Goal: Navigation & Orientation: Find specific page/section

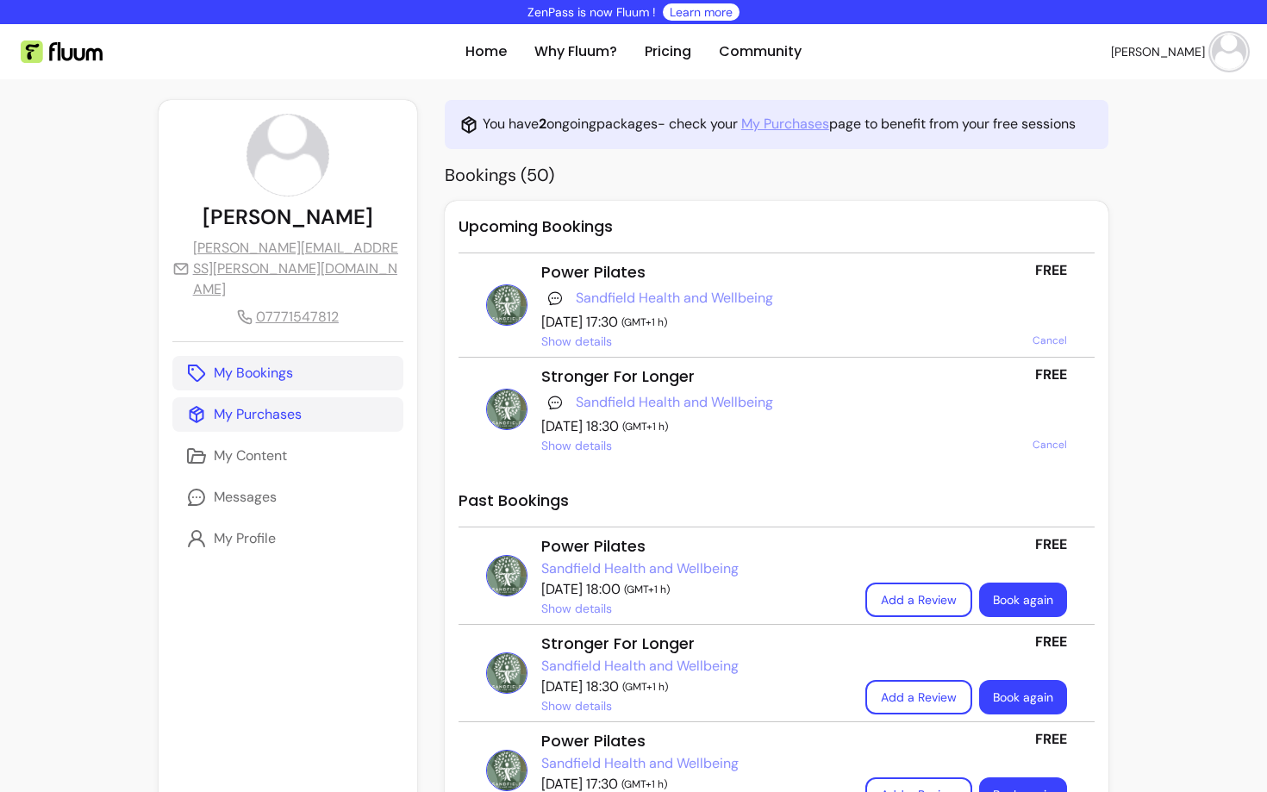
click at [271, 404] on p "My Purchases" at bounding box center [258, 414] width 88 height 21
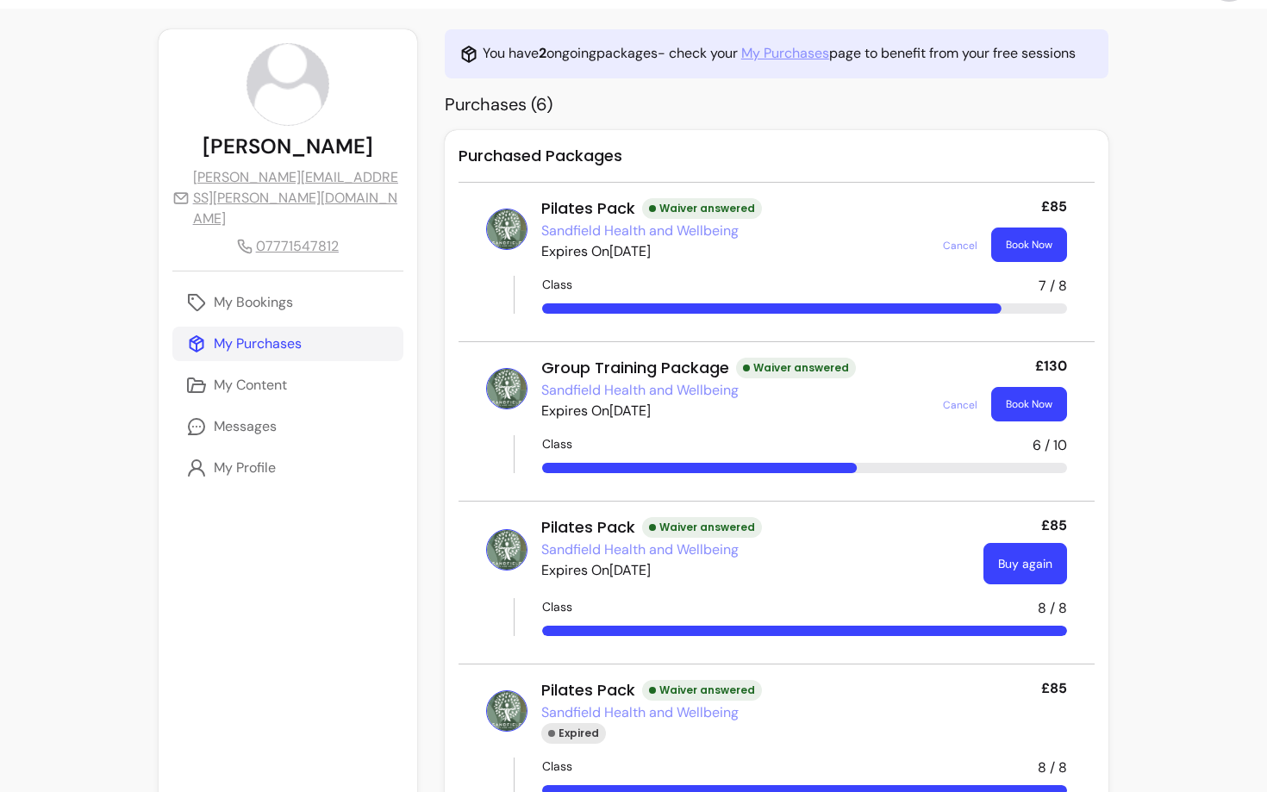
scroll to position [54, 0]
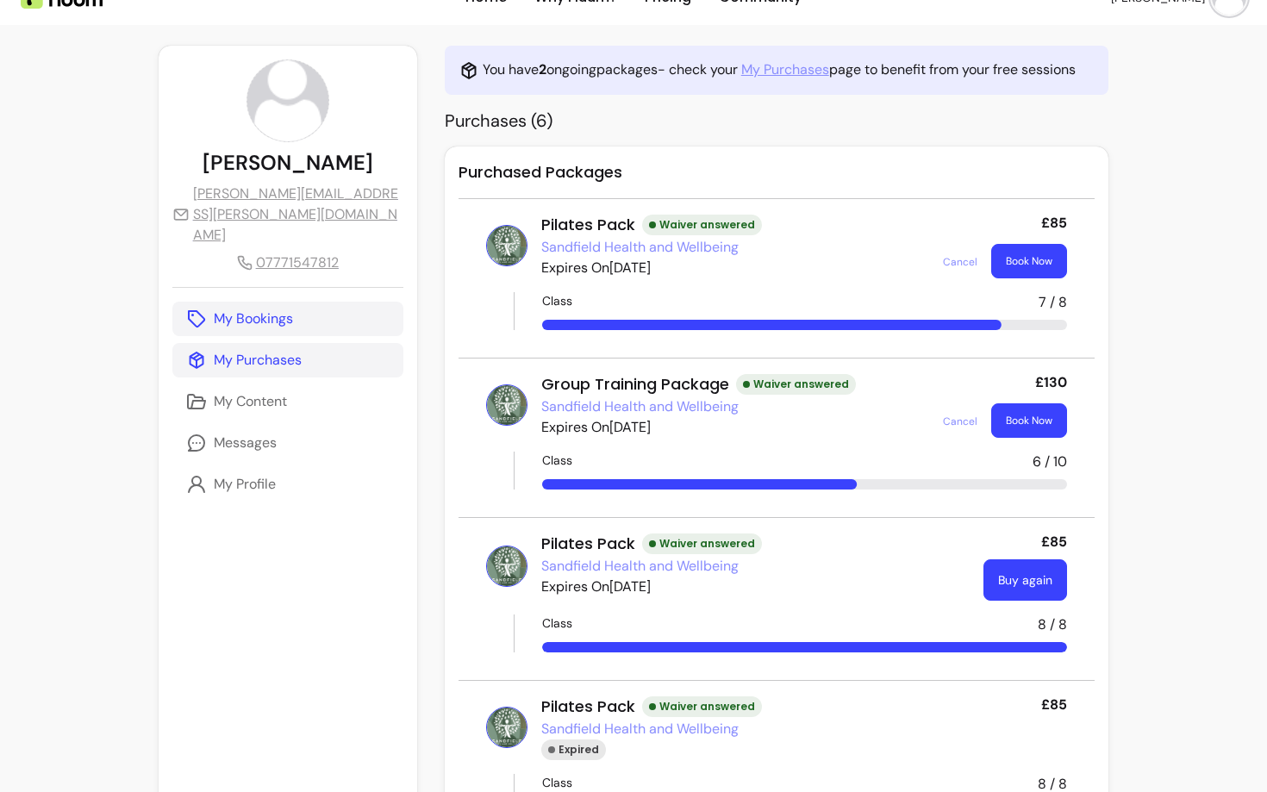
click at [225, 309] on p "My Bookings" at bounding box center [253, 319] width 79 height 21
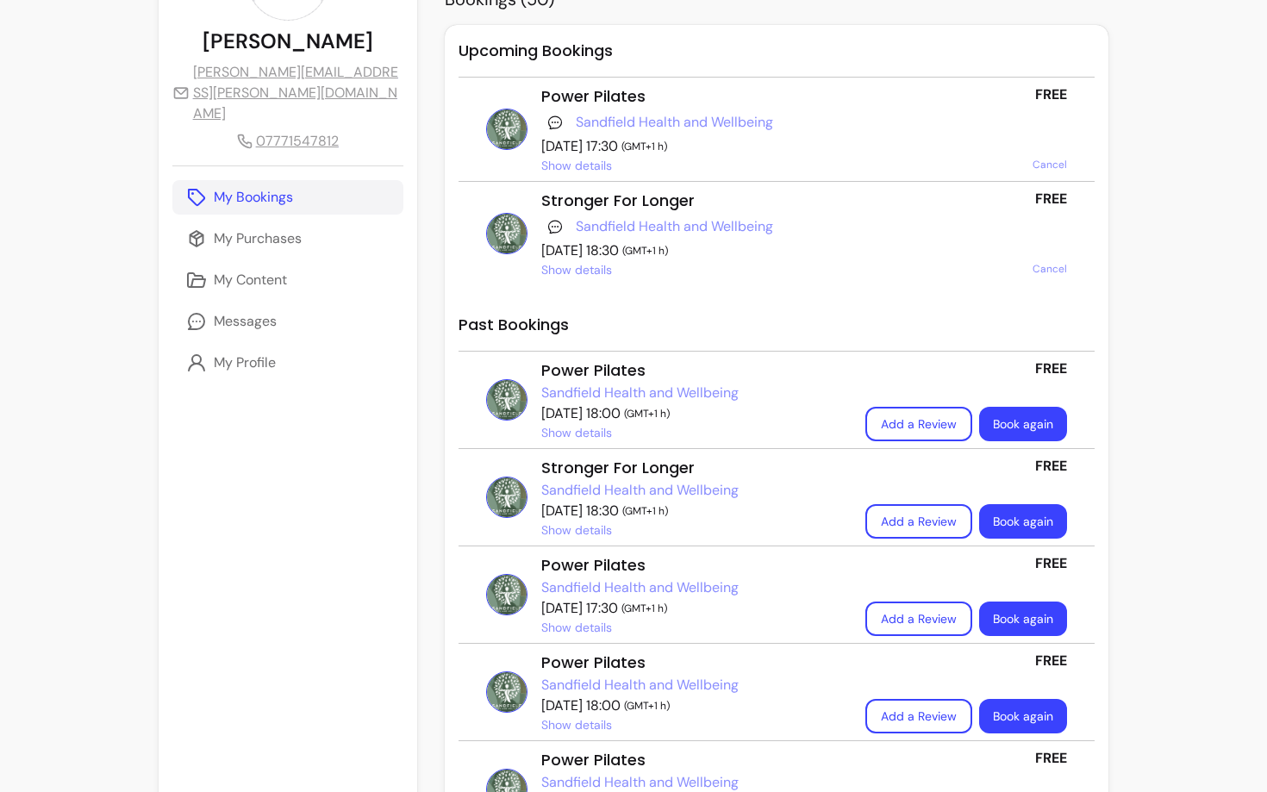
scroll to position [178, 0]
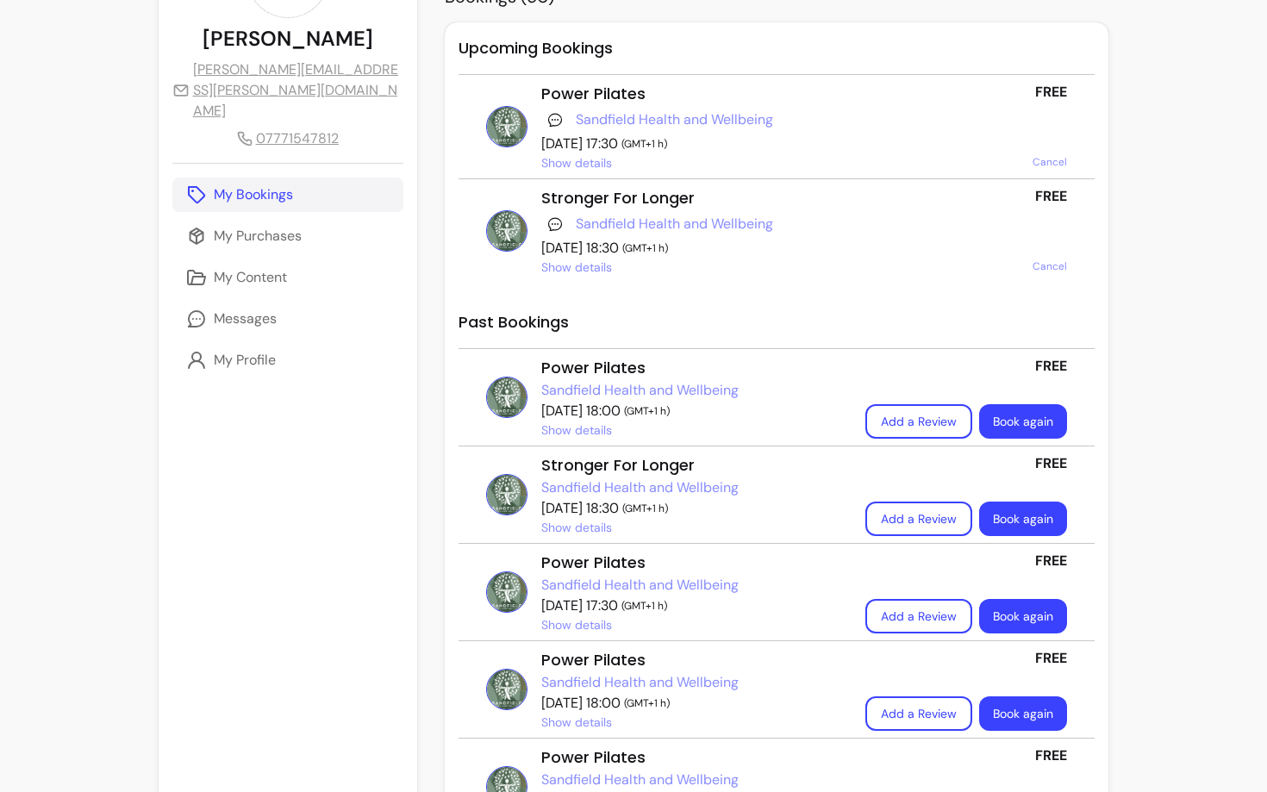
click at [284, 178] on link "My Bookings" at bounding box center [287, 195] width 231 height 34
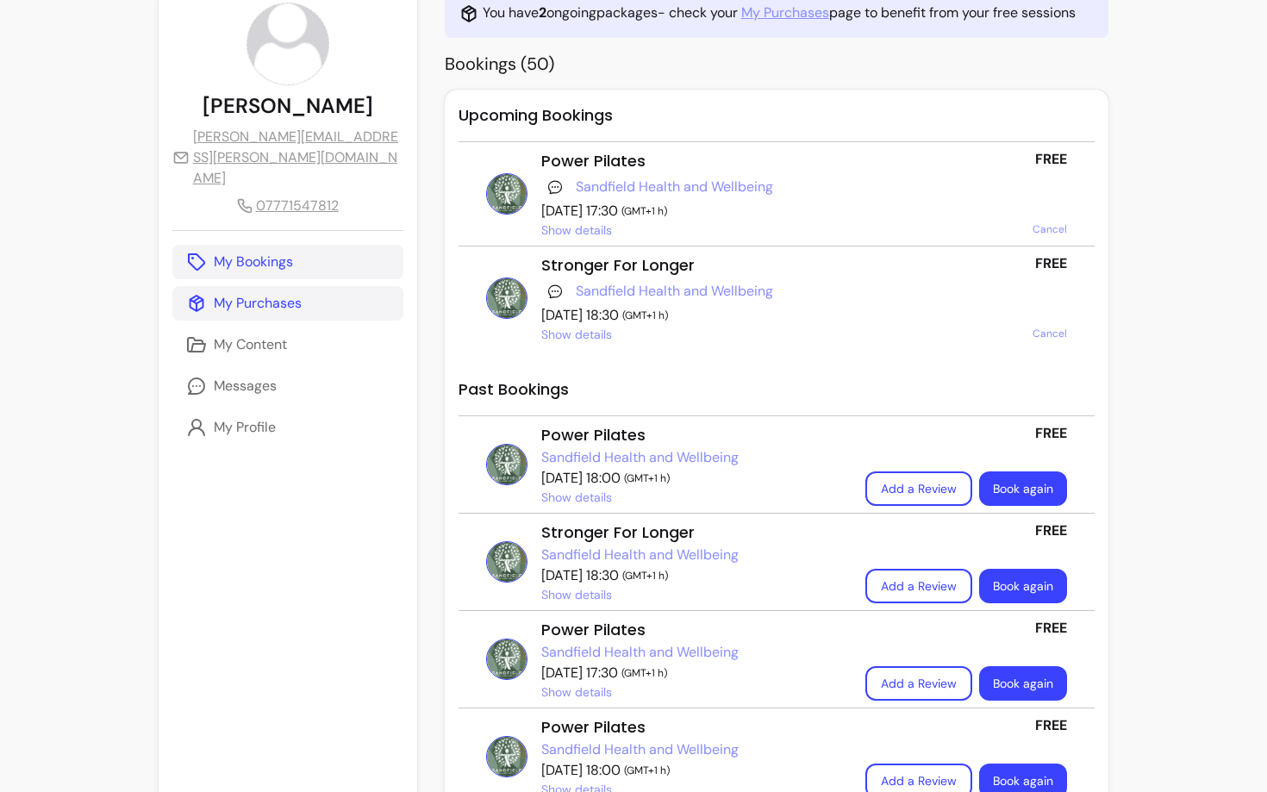
click at [230, 293] on p "My Purchases" at bounding box center [258, 303] width 88 height 21
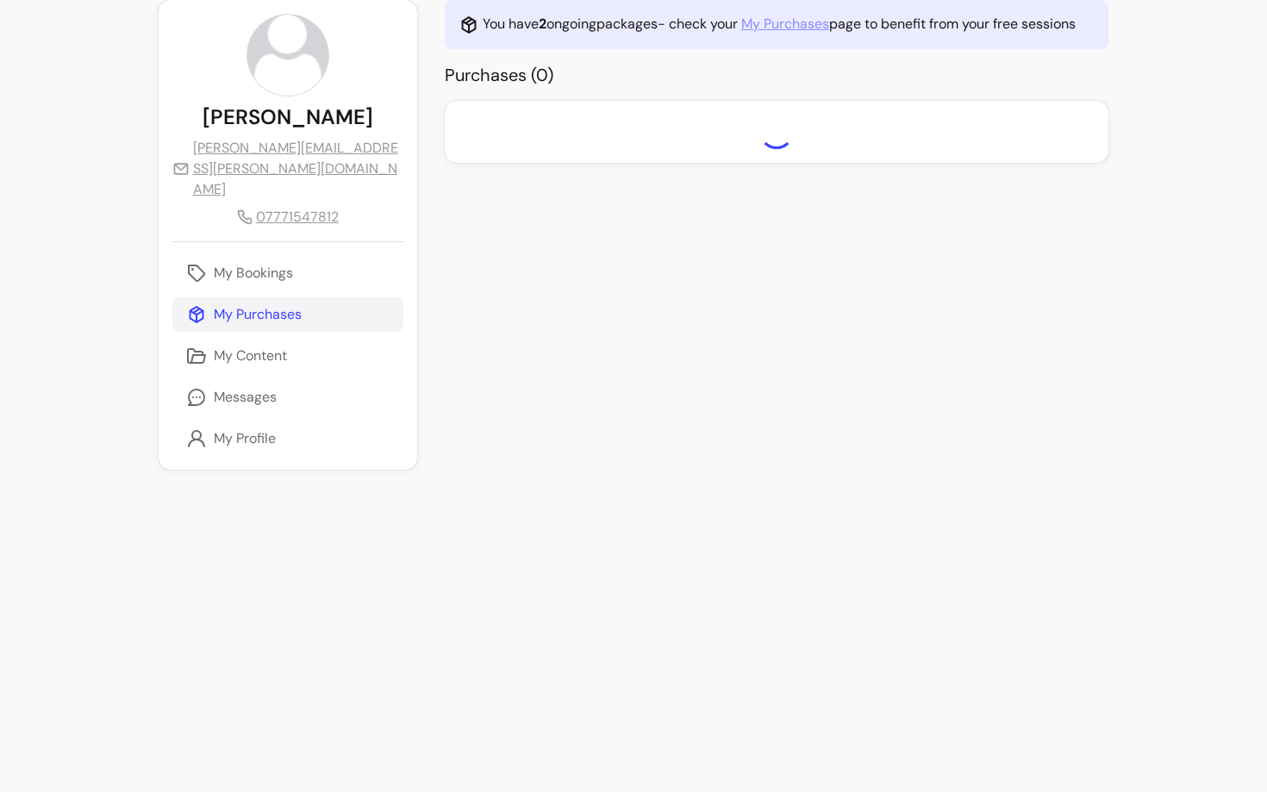
scroll to position [111, 0]
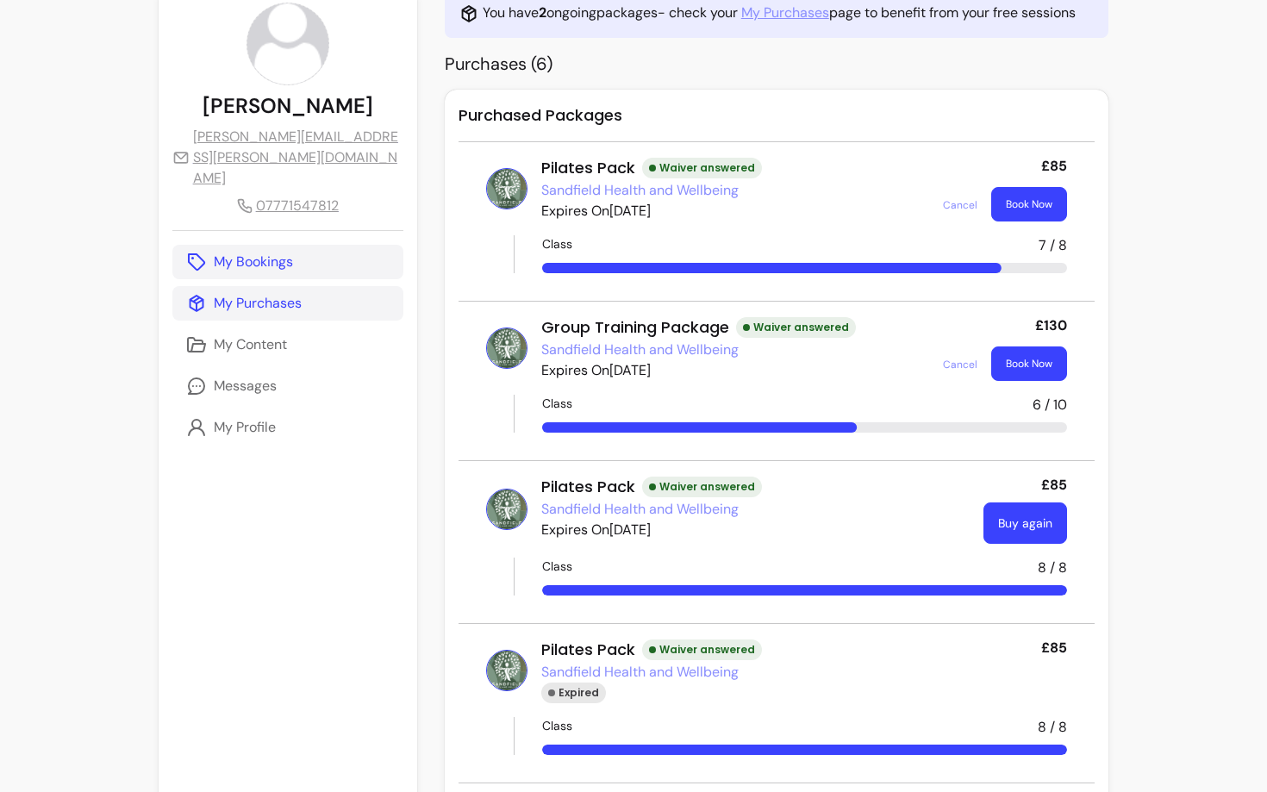
click at [278, 252] on p "My Bookings" at bounding box center [253, 262] width 79 height 21
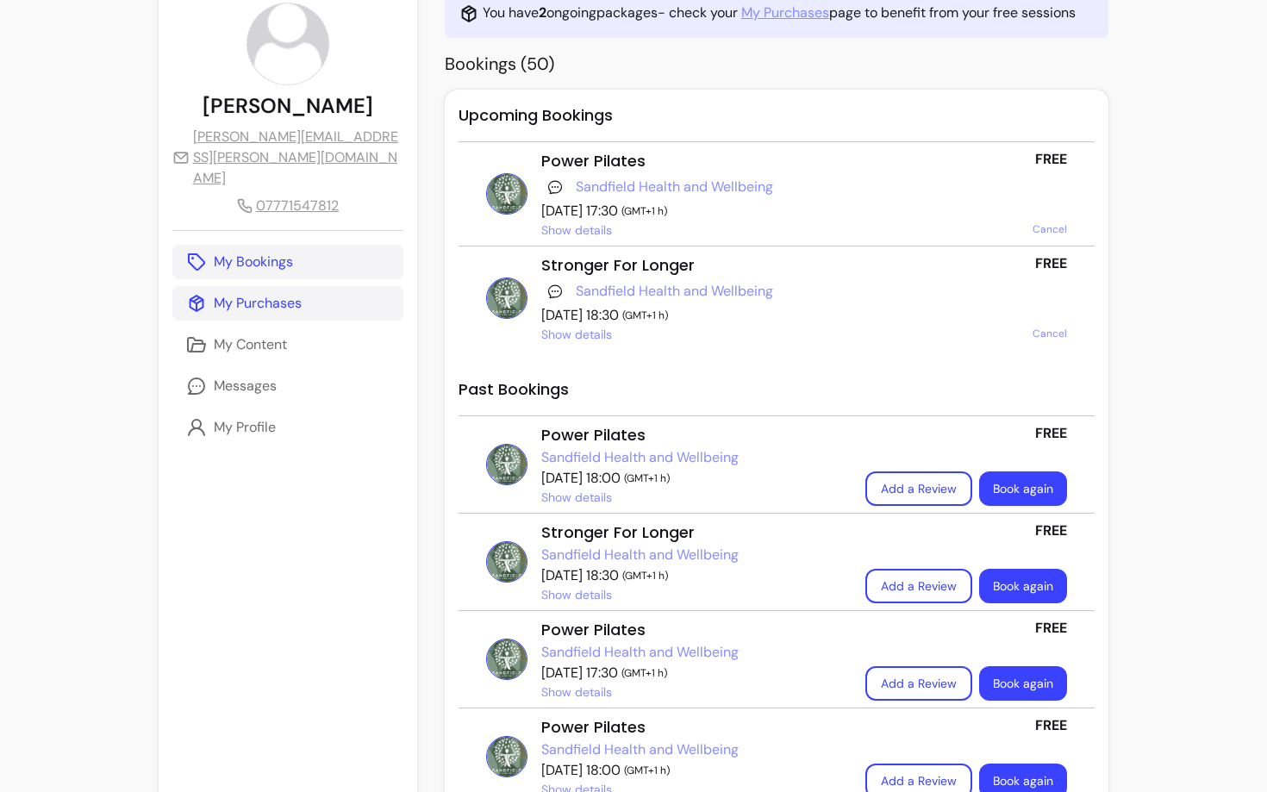
click at [289, 293] on p "My Purchases" at bounding box center [258, 303] width 88 height 21
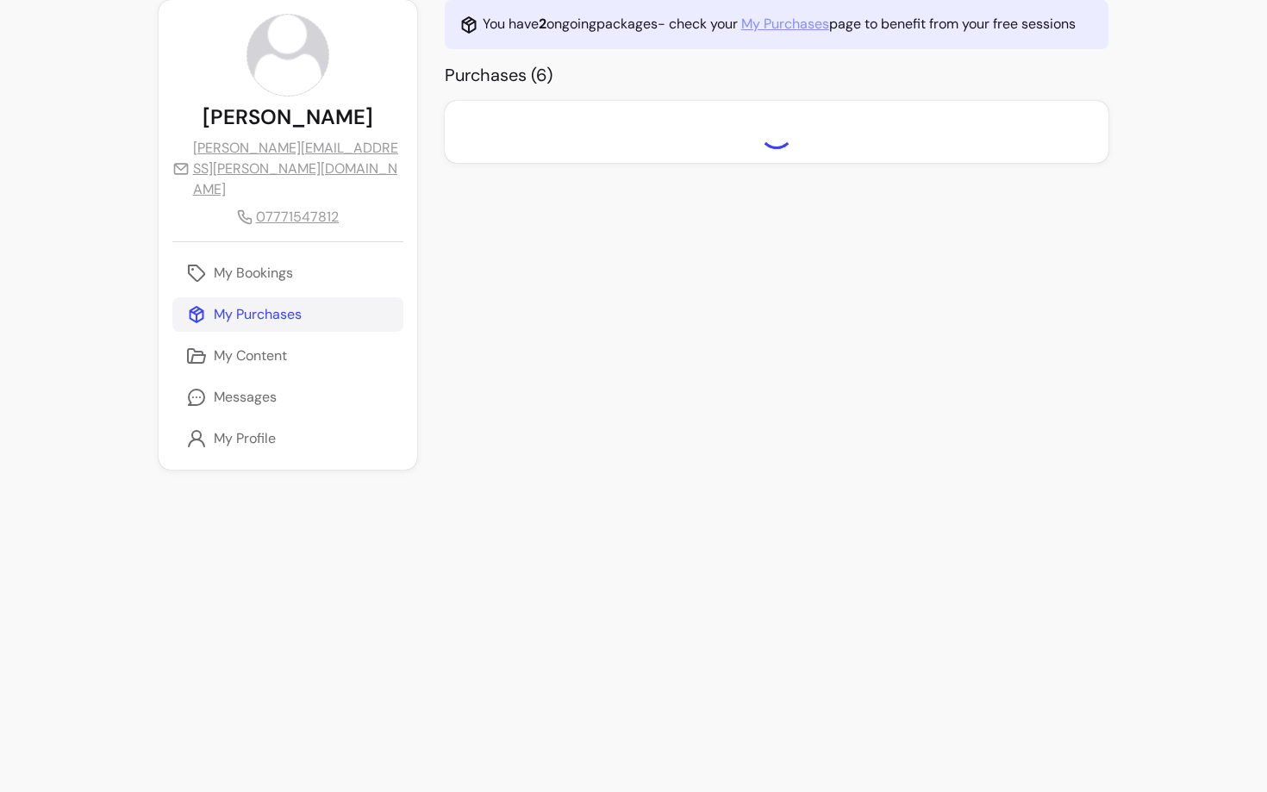
scroll to position [111, 0]
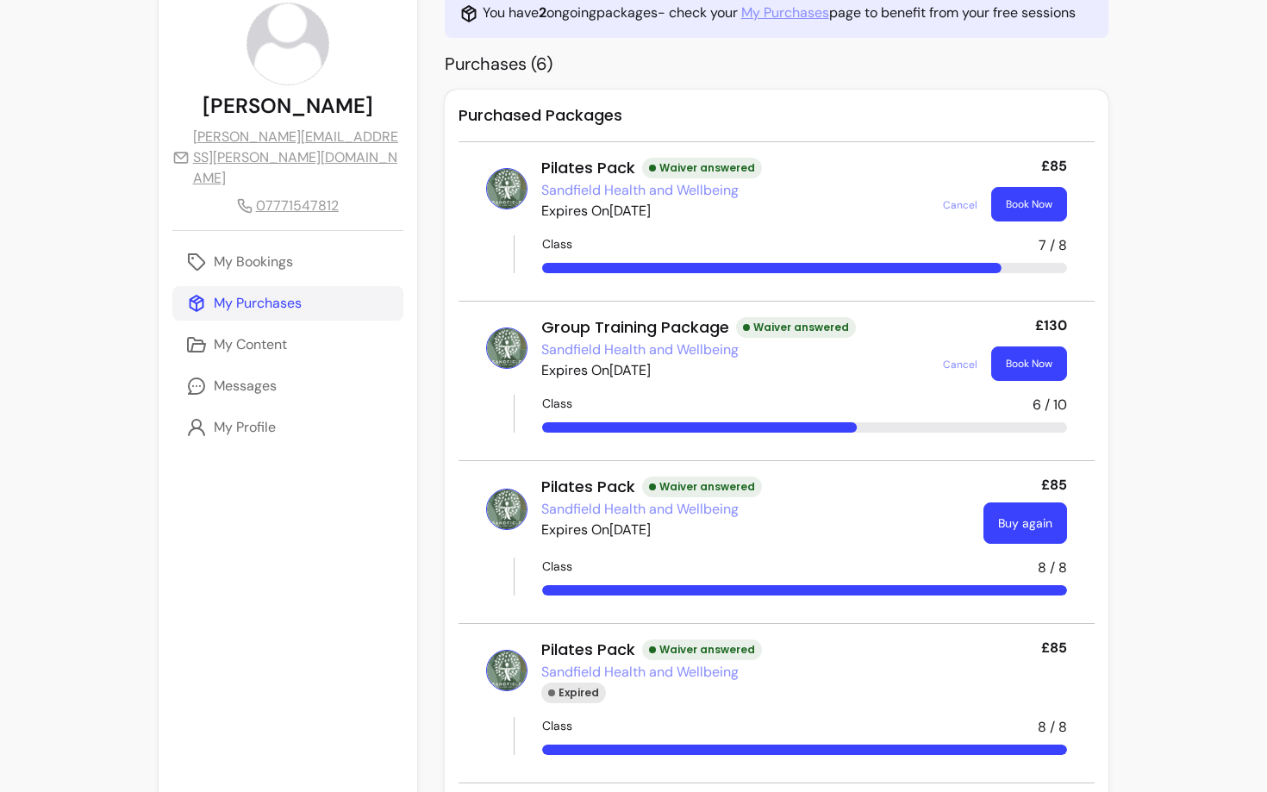
click at [542, 405] on span "Class" at bounding box center [557, 405] width 30 height 21
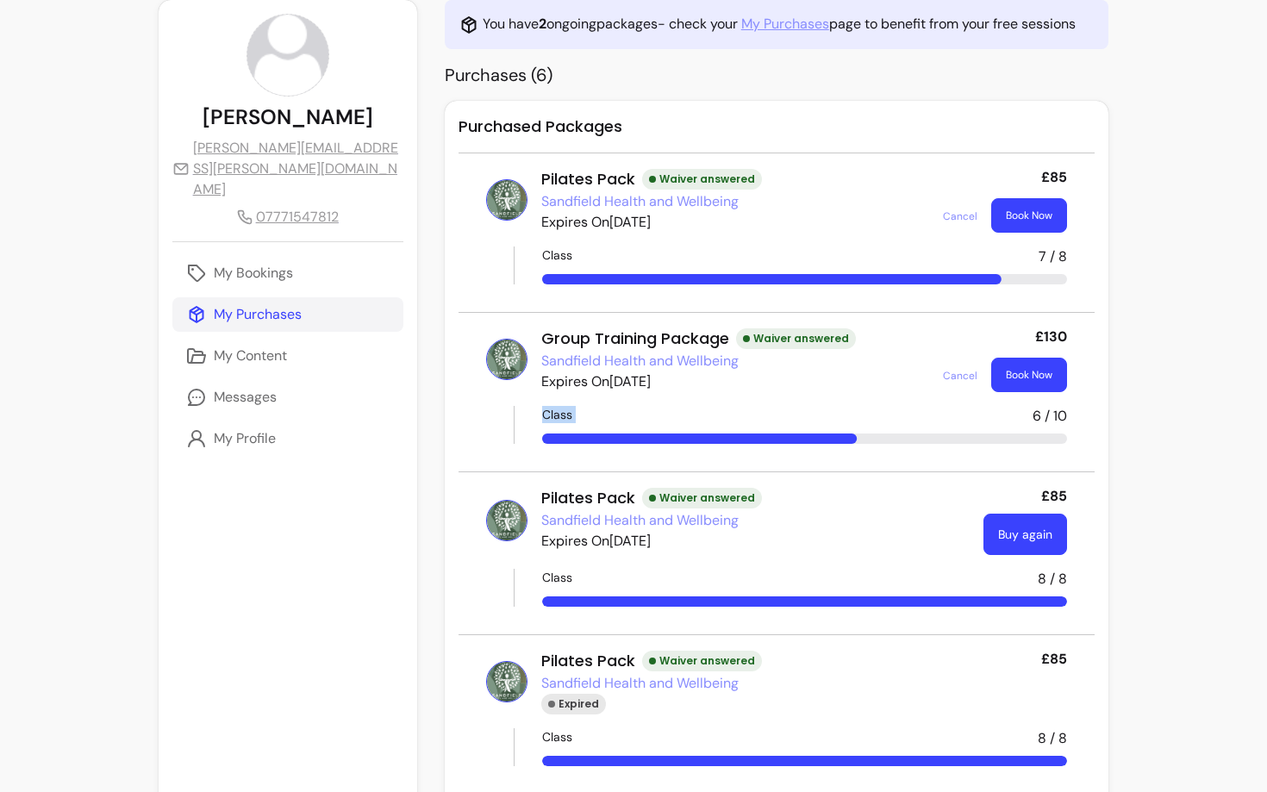
scroll to position [103, 0]
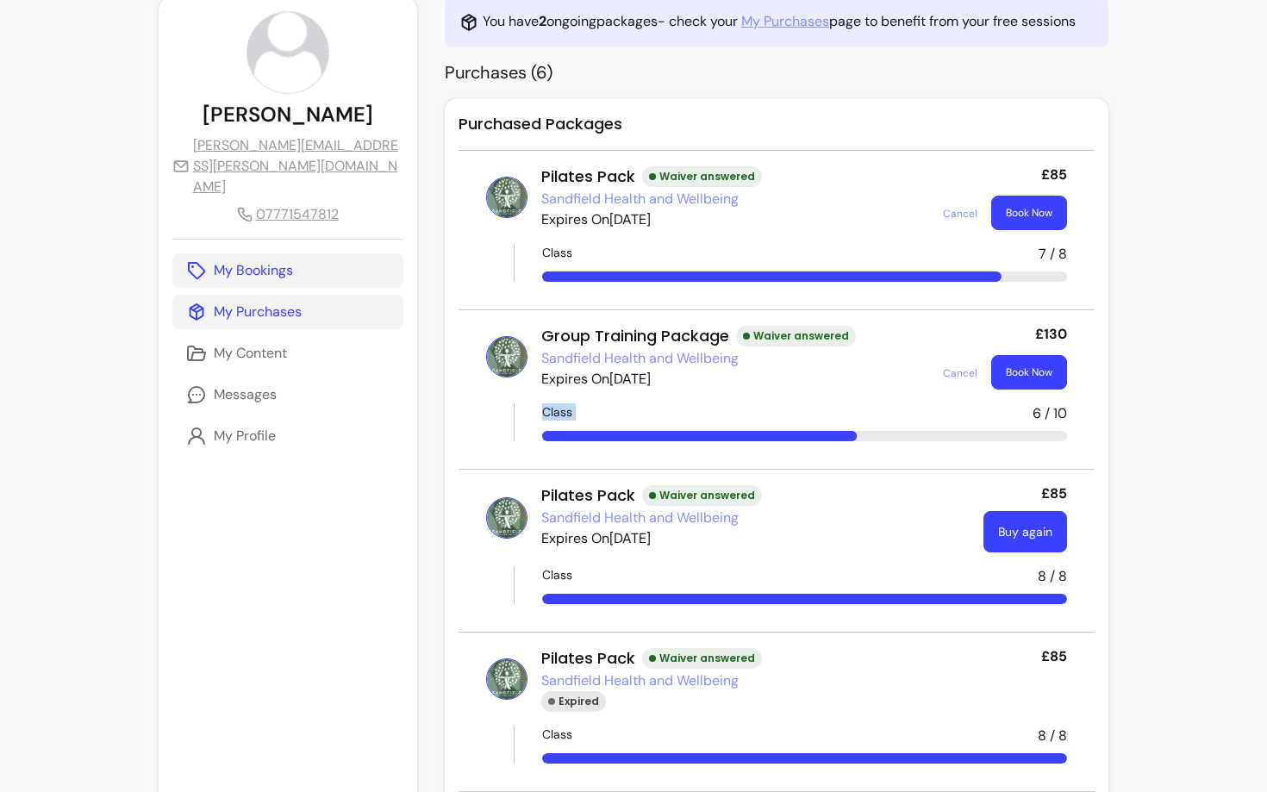
click at [241, 260] on p "My Bookings" at bounding box center [253, 270] width 79 height 21
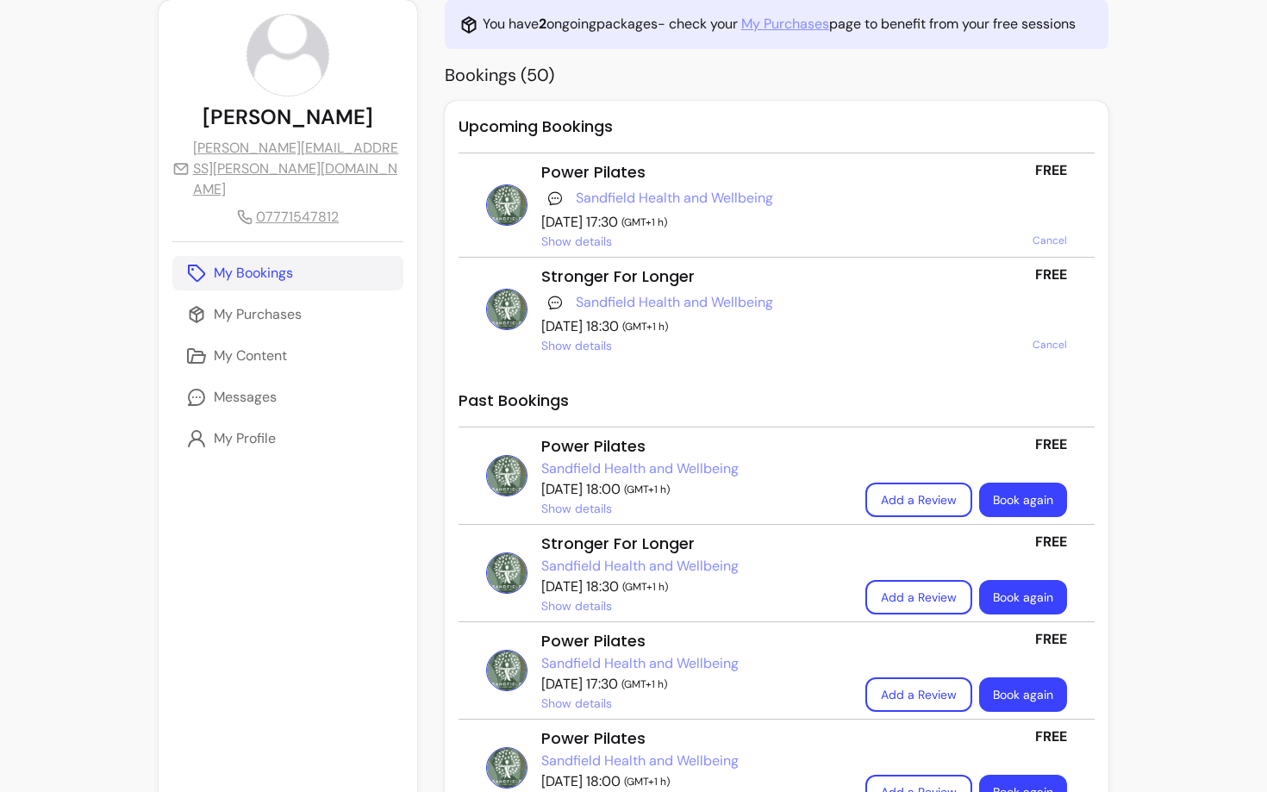
scroll to position [103, 0]
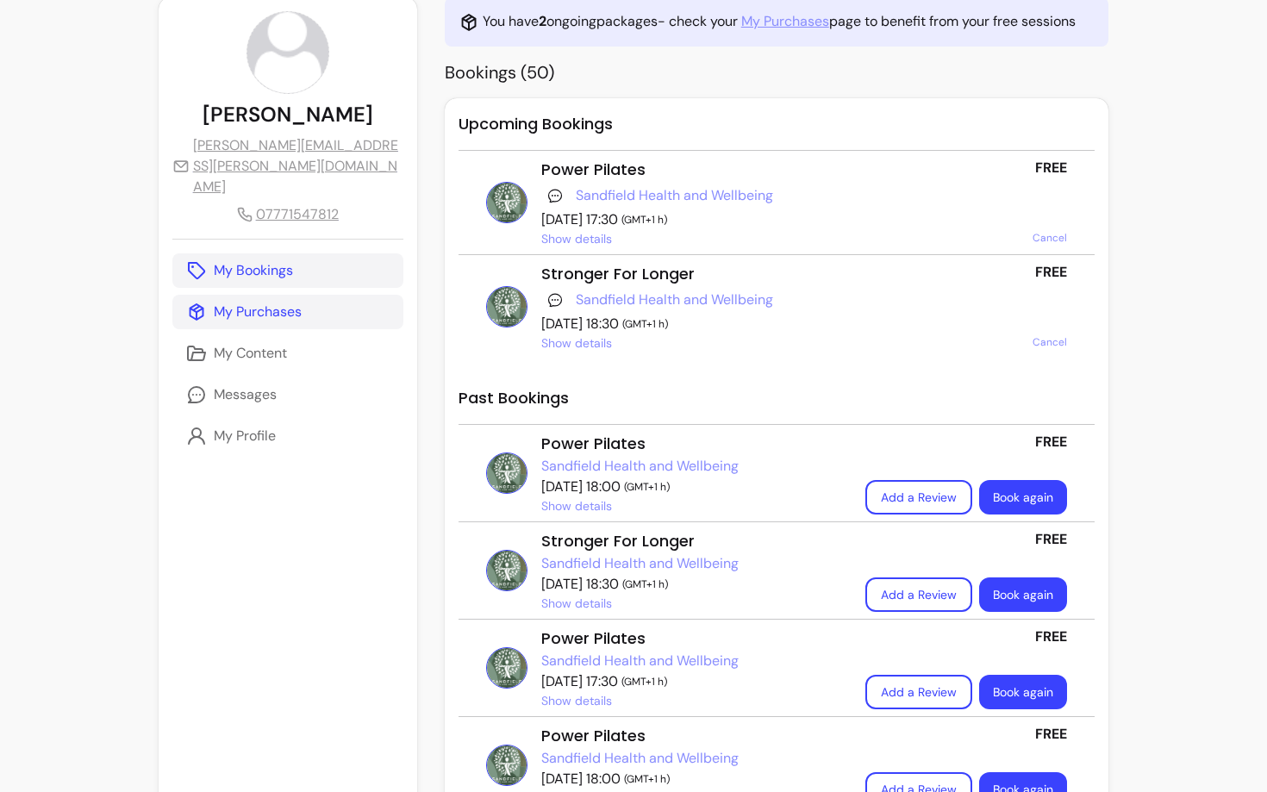
click at [273, 295] on link "My Purchases" at bounding box center [287, 312] width 231 height 34
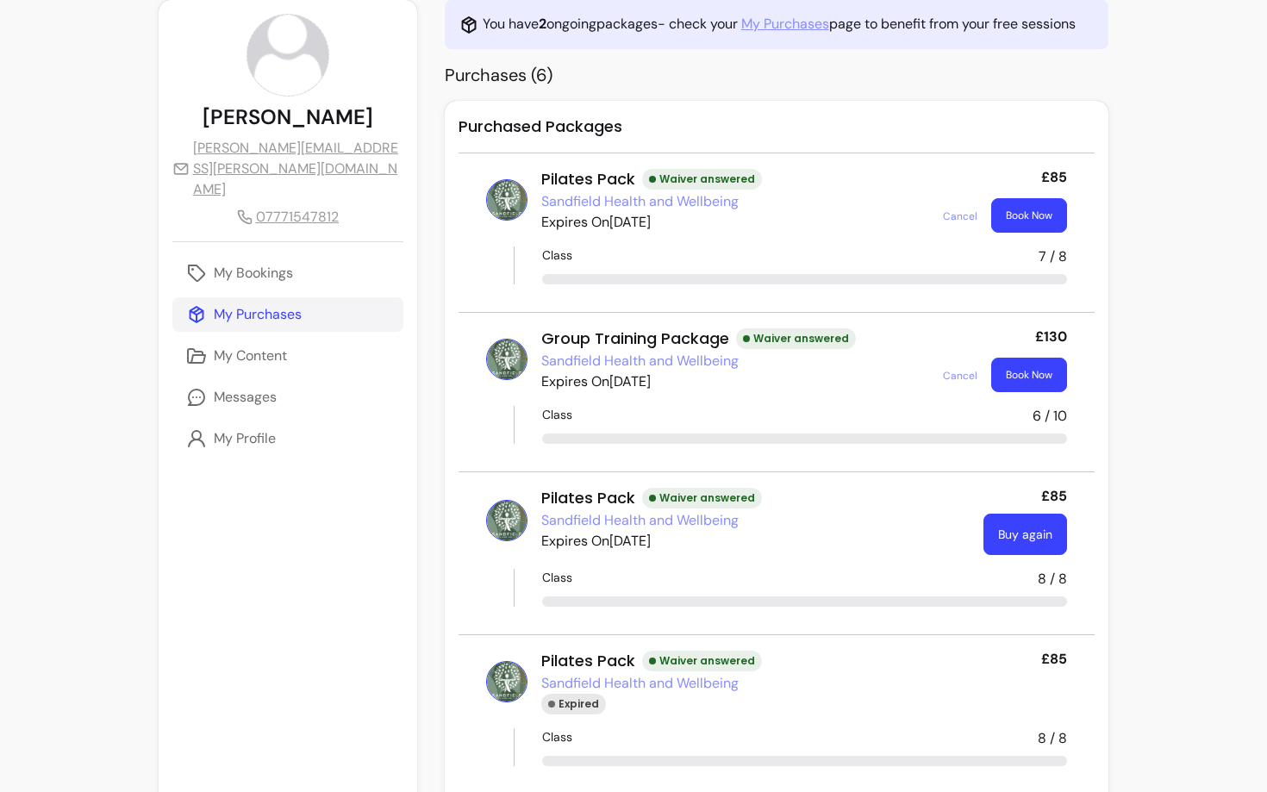
scroll to position [103, 0]
